Goal: Share content

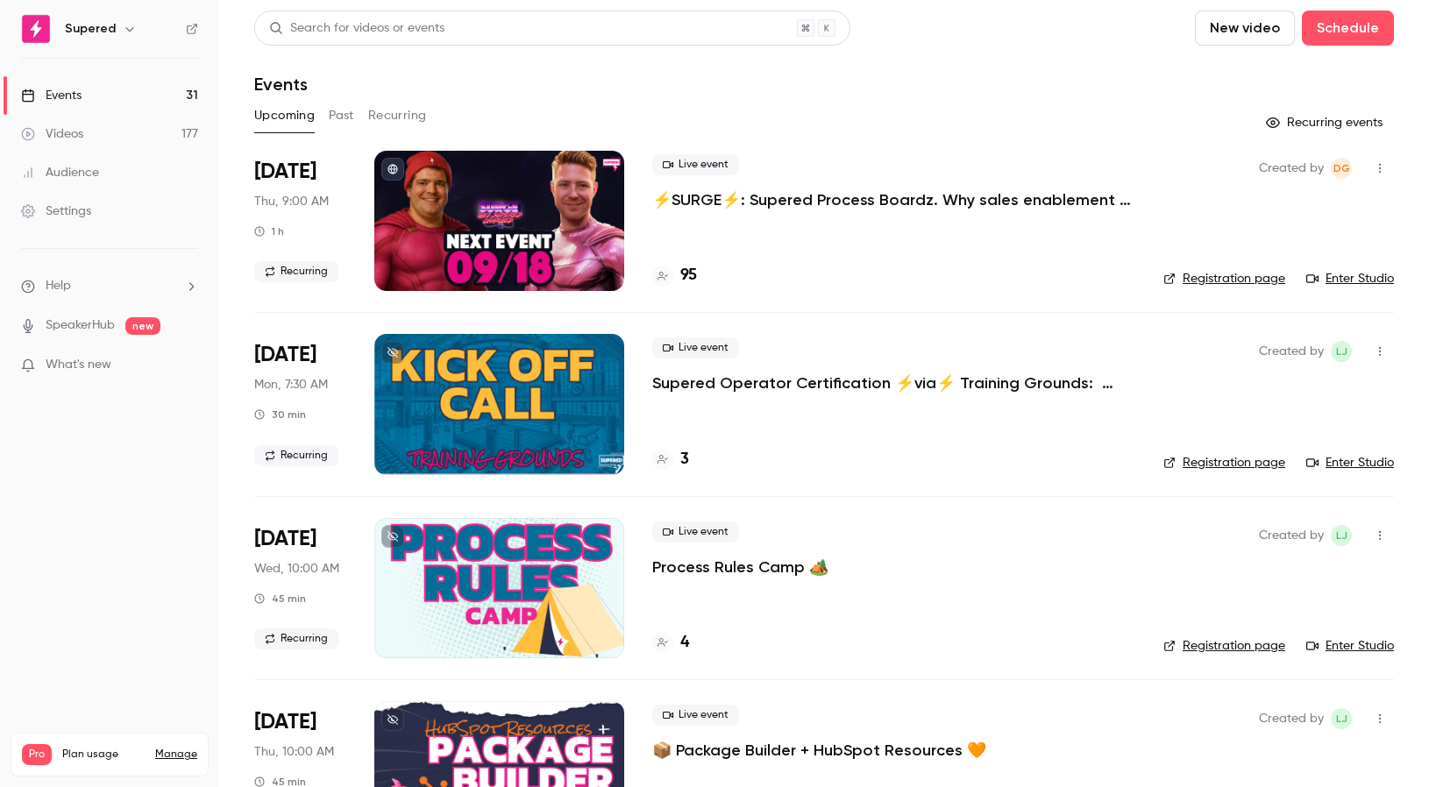
click at [121, 133] on link "Videos 177" at bounding box center [109, 134] width 219 height 39
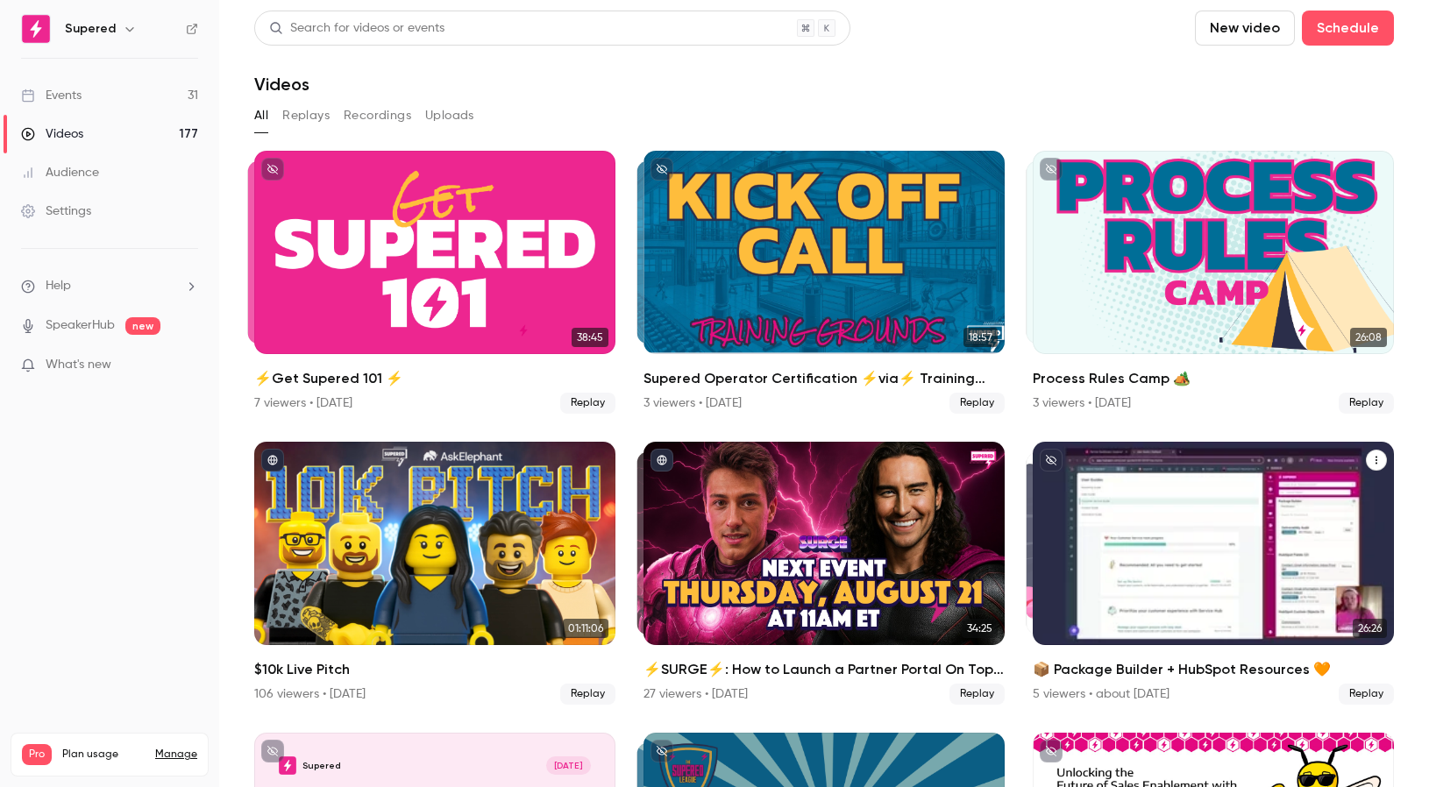
click at [1375, 460] on icon "📦 Package Builder + HubSpot Resources 🧡" at bounding box center [1376, 460] width 2 height 8
click at [1287, 499] on div "Share" at bounding box center [1304, 502] width 133 height 18
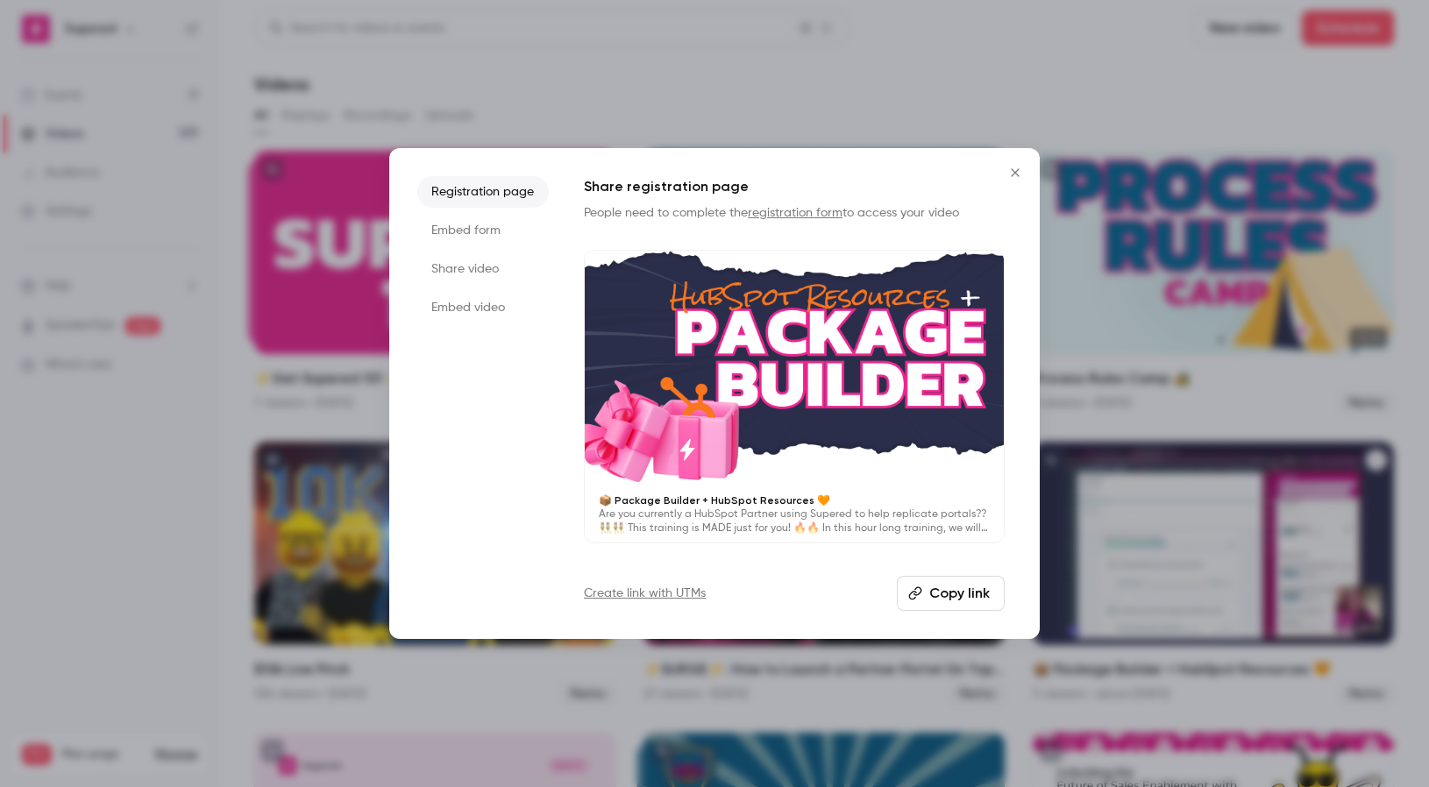
click at [477, 260] on li "Share video" at bounding box center [482, 269] width 131 height 32
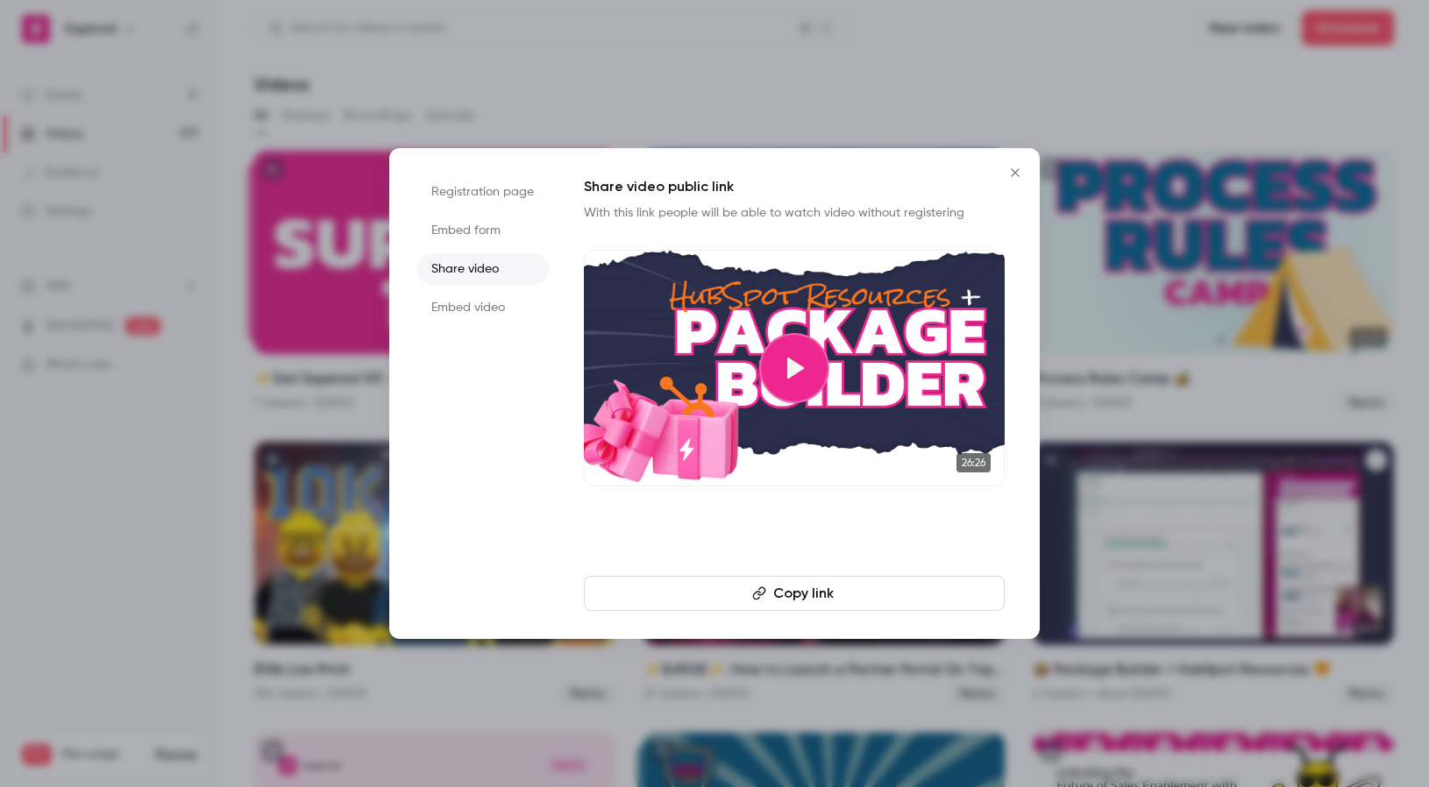
click at [786, 598] on button "Copy link" at bounding box center [794, 593] width 421 height 35
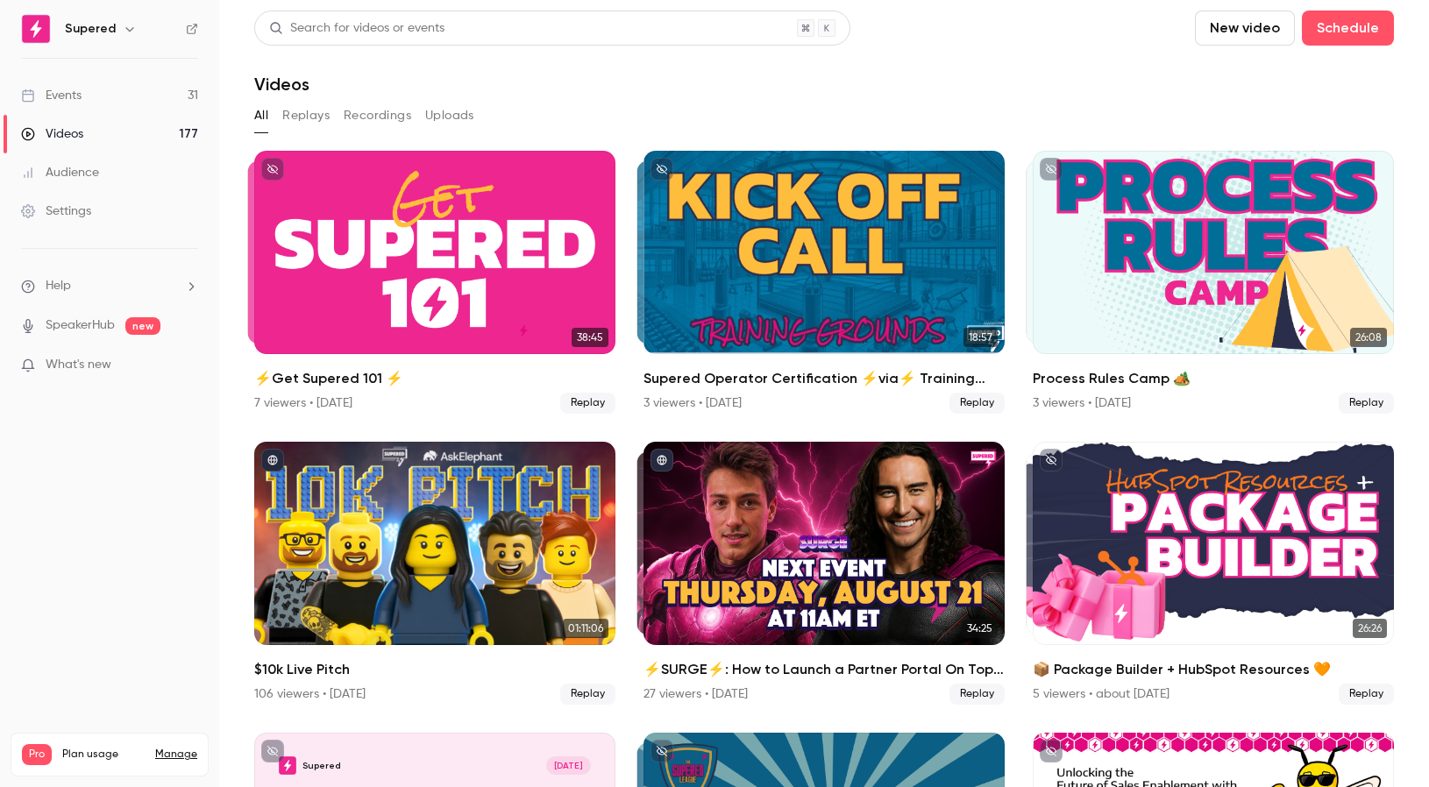
click at [148, 99] on link "Events 31" at bounding box center [109, 95] width 219 height 39
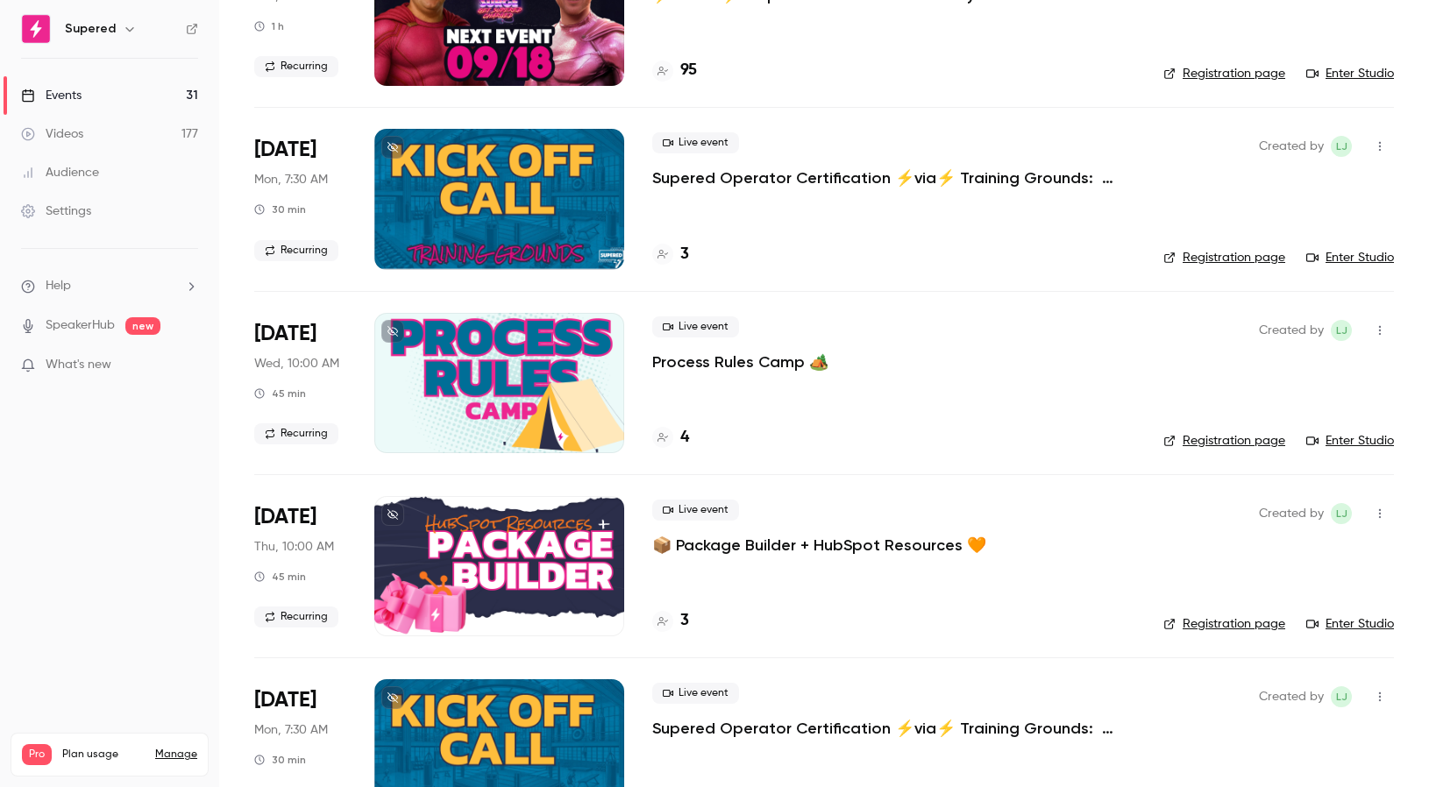
scroll to position [220, 0]
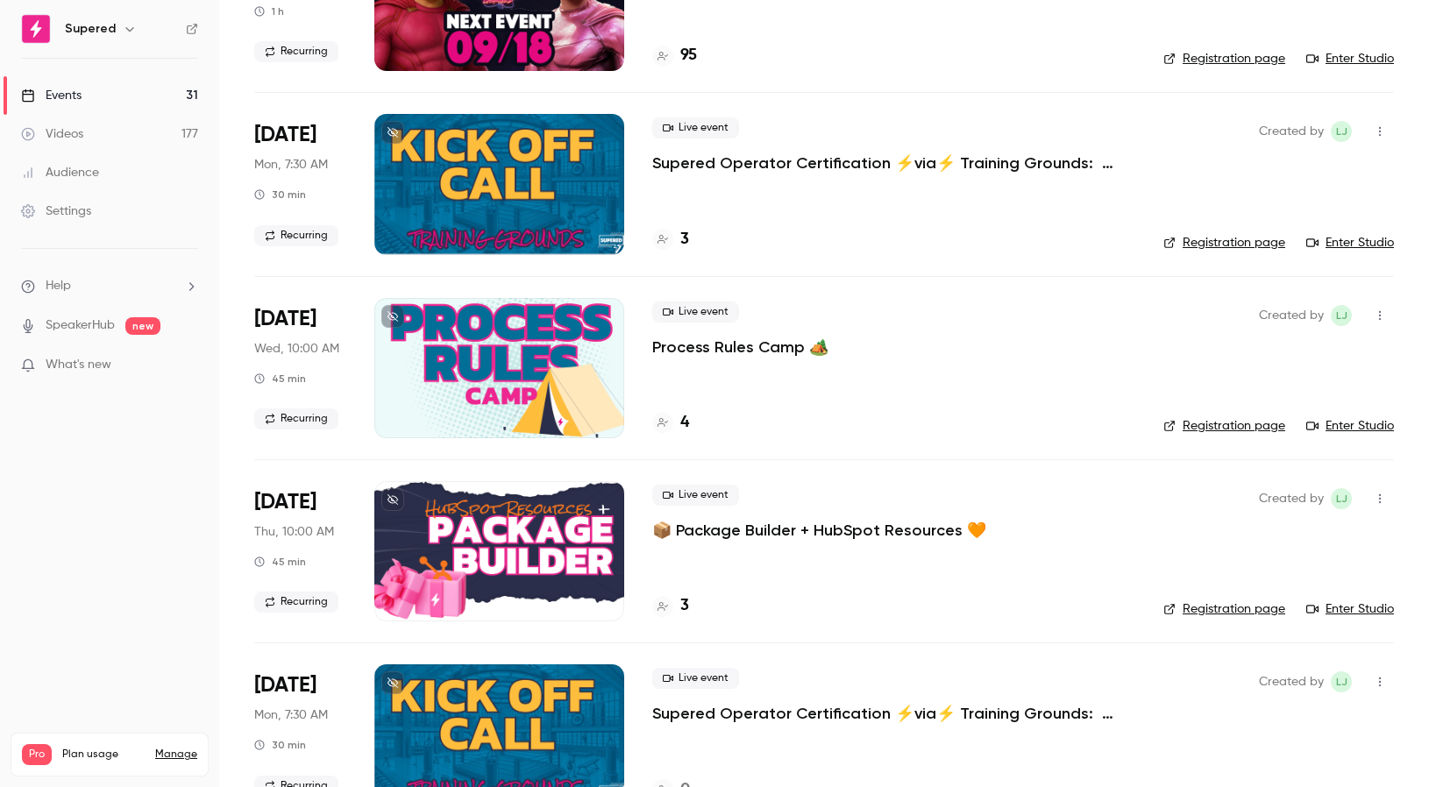
click at [1383, 500] on icon "button" at bounding box center [1380, 499] width 14 height 12
drag, startPoint x: 1021, startPoint y: 536, endPoint x: 1091, endPoint y: 577, distance: 80.9
click at [1022, 537] on div at bounding box center [714, 393] width 1429 height 787
click at [1229, 602] on link "Registration page" at bounding box center [1224, 609] width 122 height 18
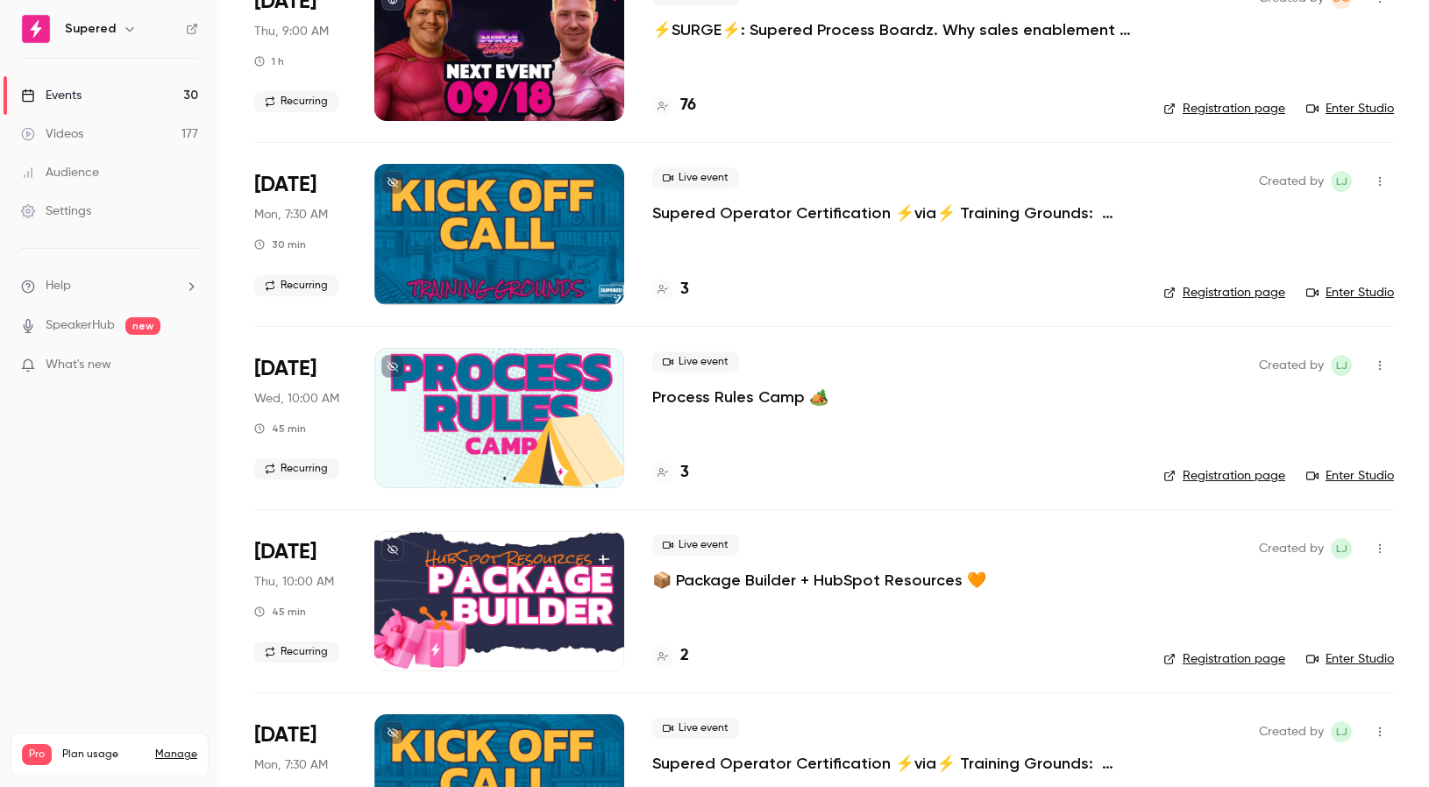
scroll to position [169, 0]
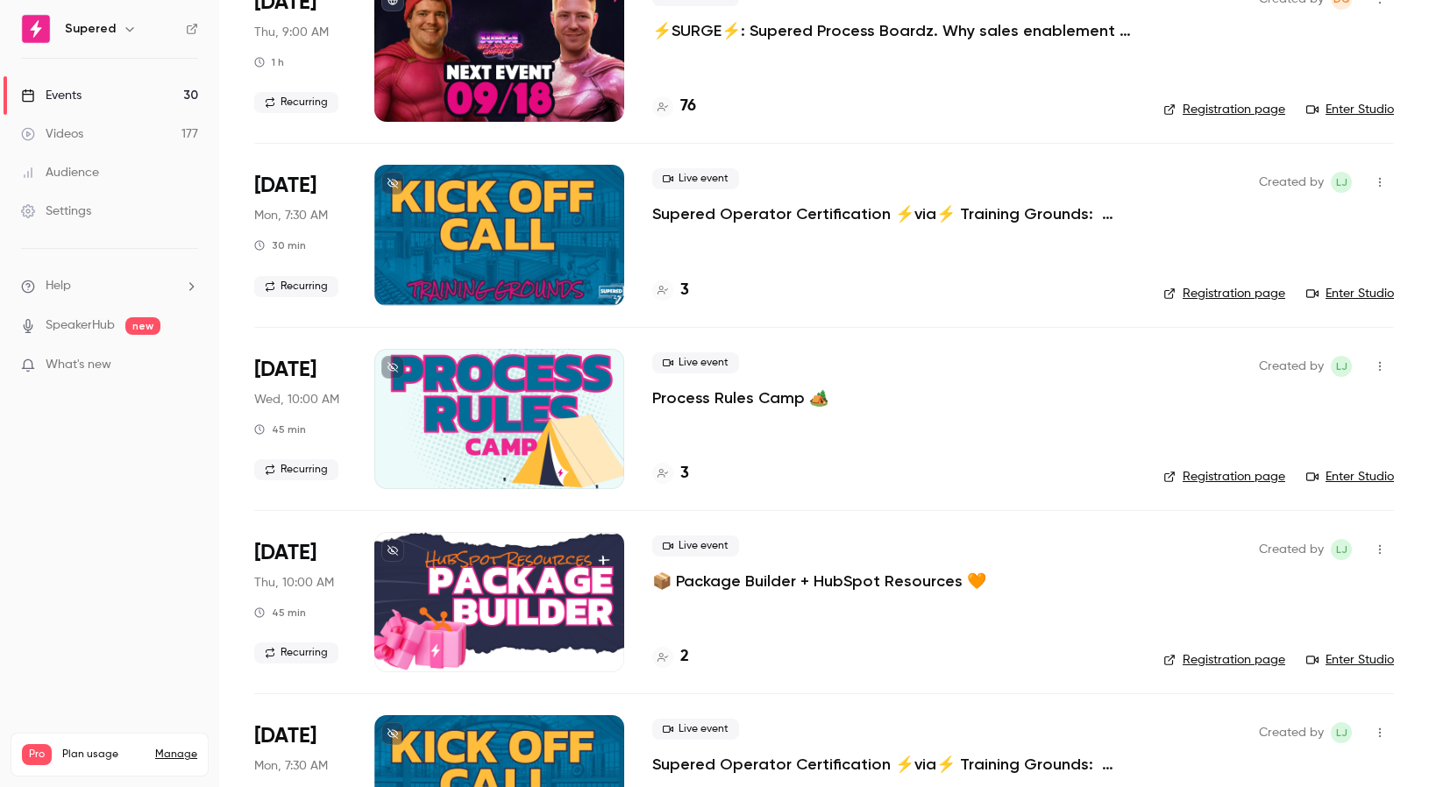
click at [1210, 473] on link "Registration page" at bounding box center [1224, 477] width 122 height 18
